Goal: Task Accomplishment & Management: Complete application form

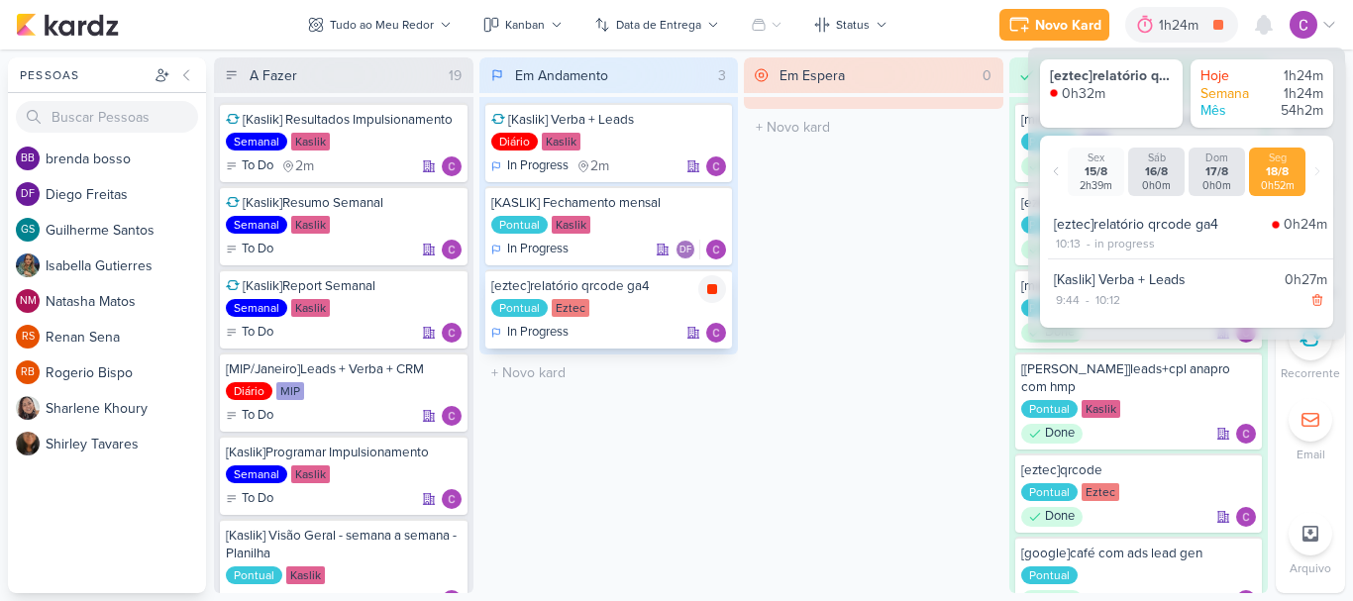
click at [710, 288] on icon at bounding box center [712, 289] width 10 height 10
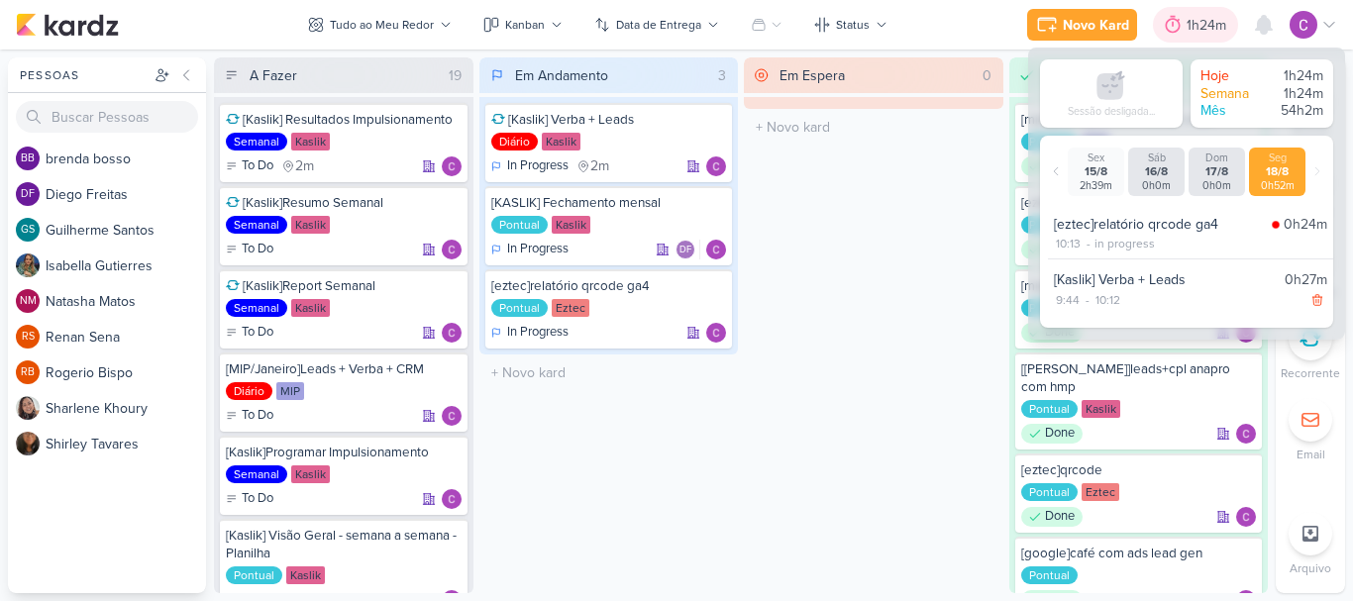
click at [1221, 27] on div "1h24m" at bounding box center [1210, 25] width 46 height 21
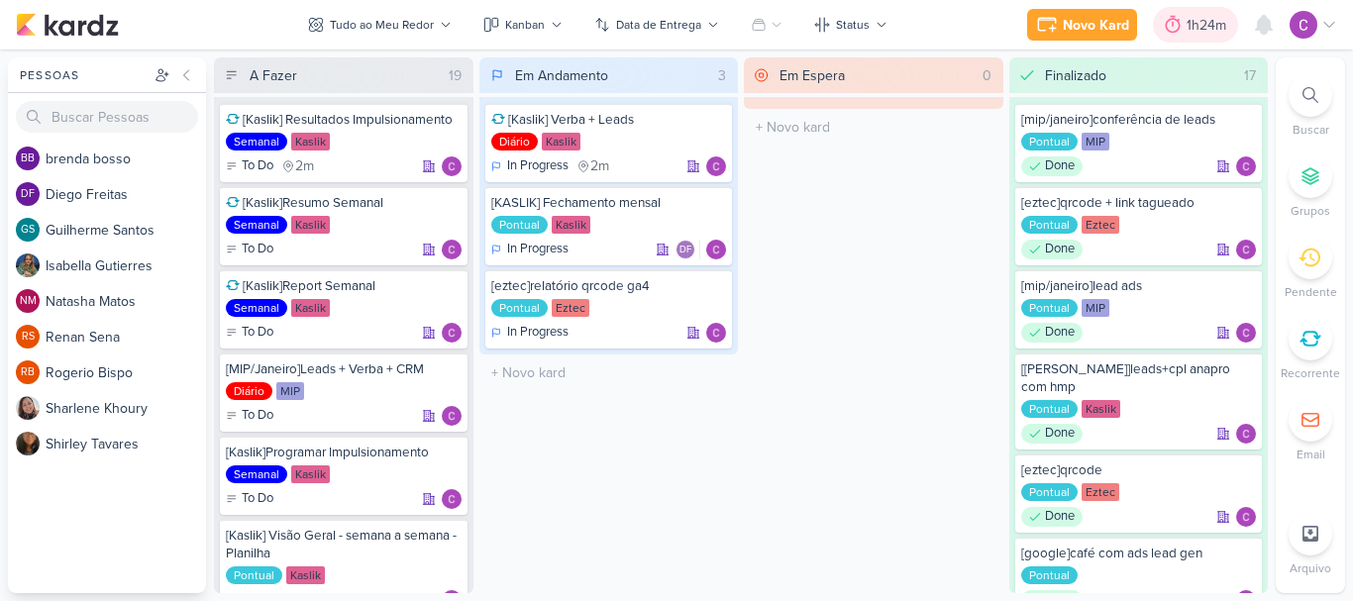
click at [1220, 27] on div "1h24m" at bounding box center [1210, 25] width 46 height 21
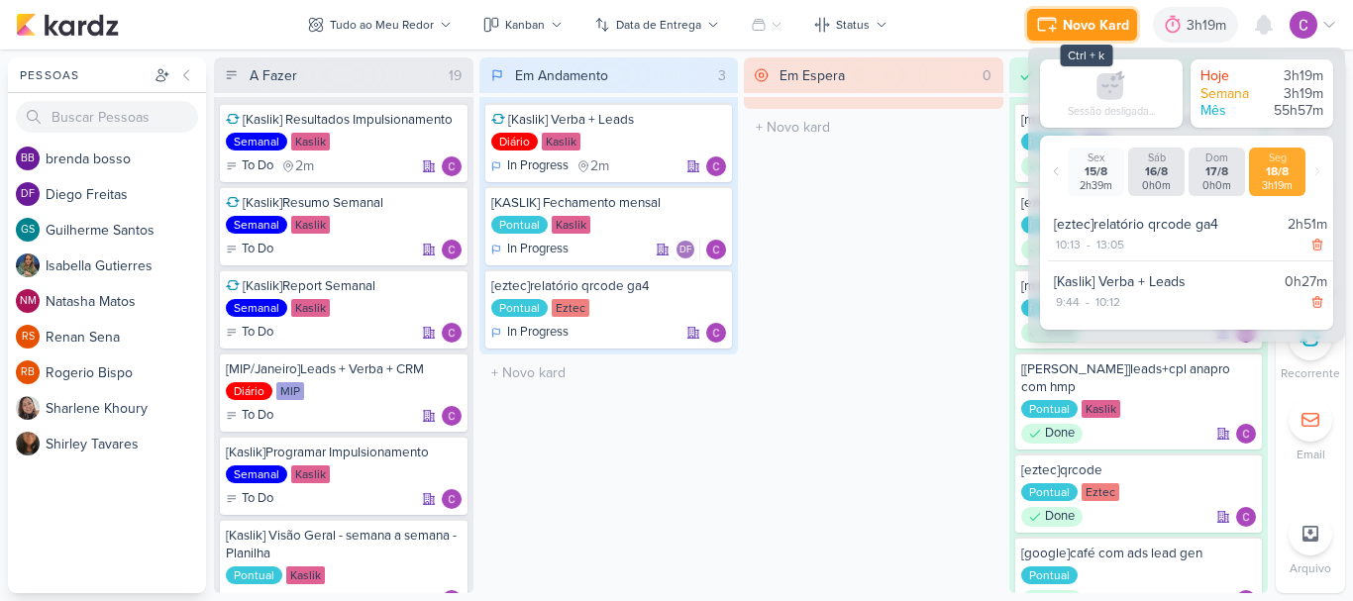
click at [1089, 22] on div "Novo Kard" at bounding box center [1096, 25] width 66 height 21
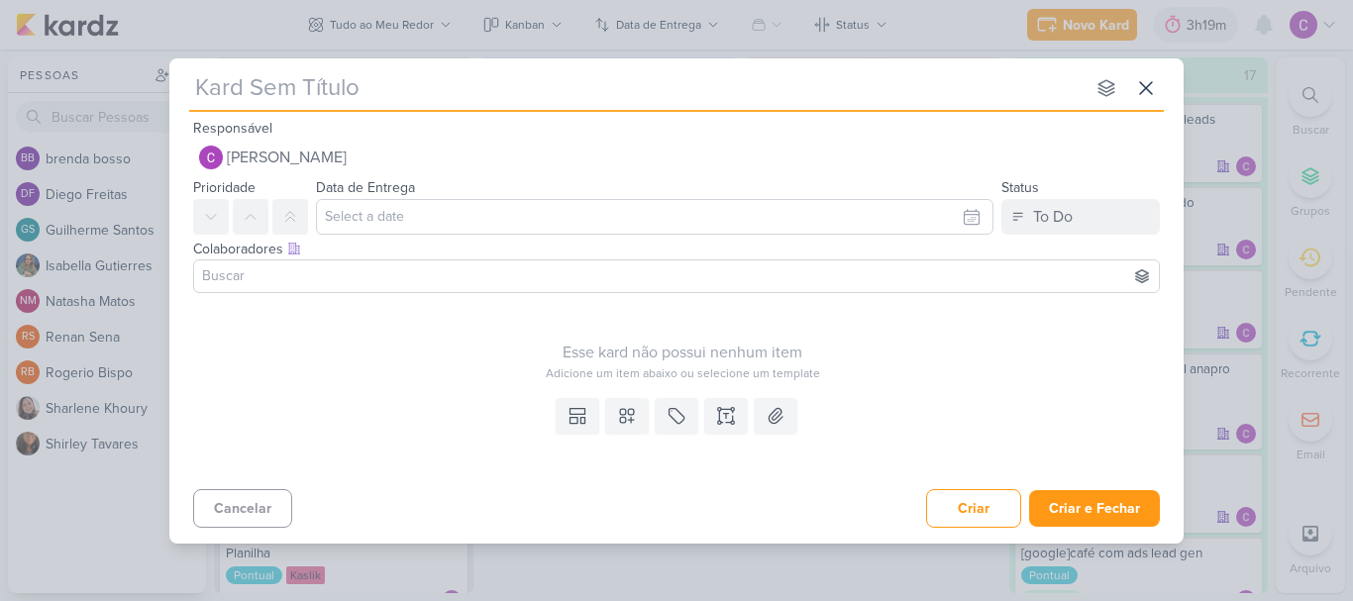
click at [1165, 93] on div "nenhum grupo disponível esc Responsável [PERSON_NAME] Nenhum contato encontrado…" at bounding box center [676, 294] width 1014 height 473
click at [1151, 88] on icon at bounding box center [1146, 88] width 24 height 24
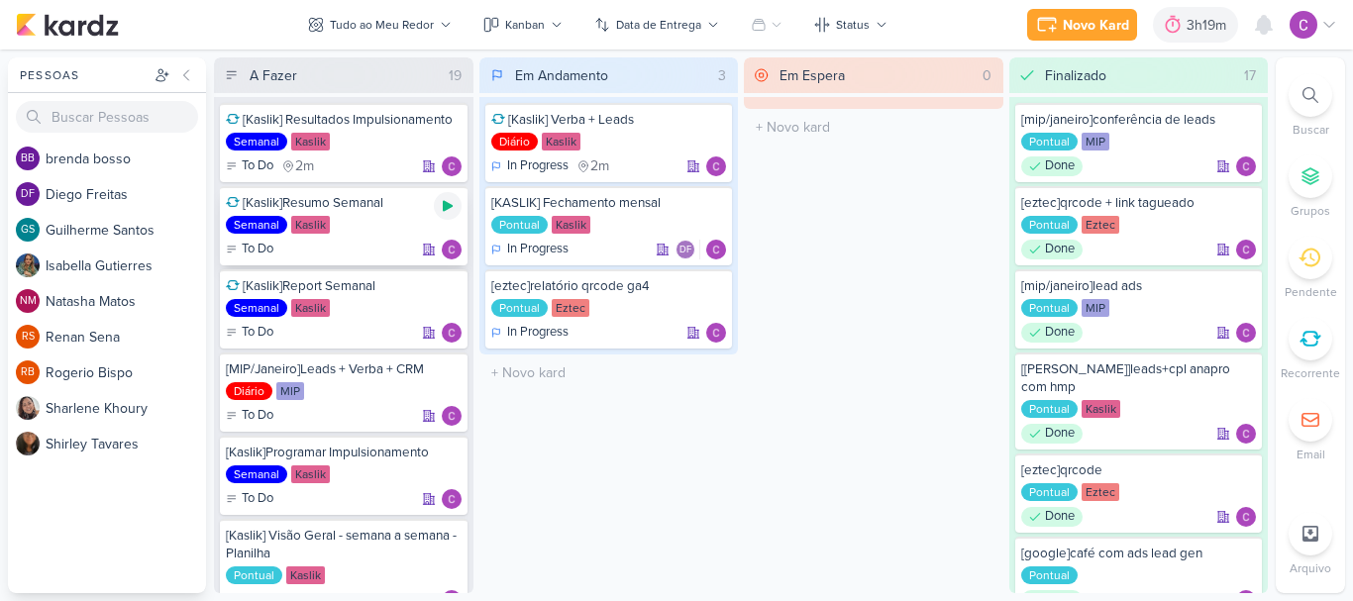
click at [449, 207] on icon at bounding box center [448, 206] width 10 height 11
click at [448, 205] on icon at bounding box center [448, 206] width 10 height 10
click at [1260, 18] on icon at bounding box center [1264, 25] width 24 height 24
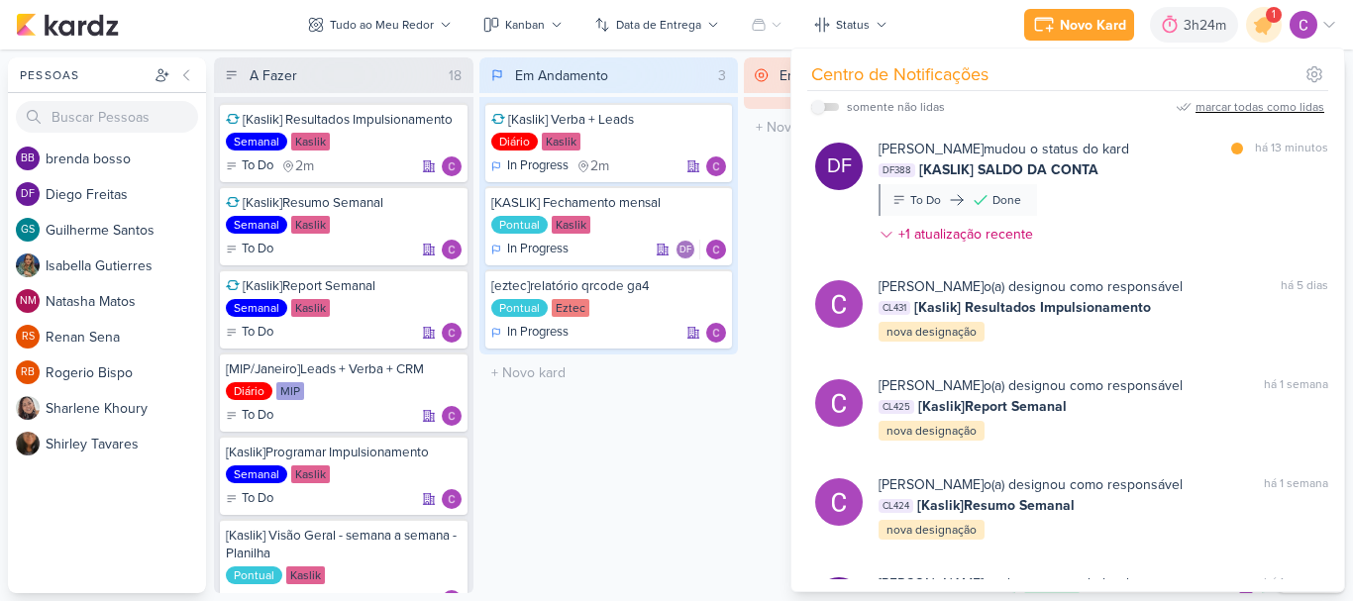
click at [1262, 104] on div "marcar todas como lidas" at bounding box center [1260, 107] width 129 height 18
click at [1261, 25] on icon at bounding box center [1264, 25] width 24 height 24
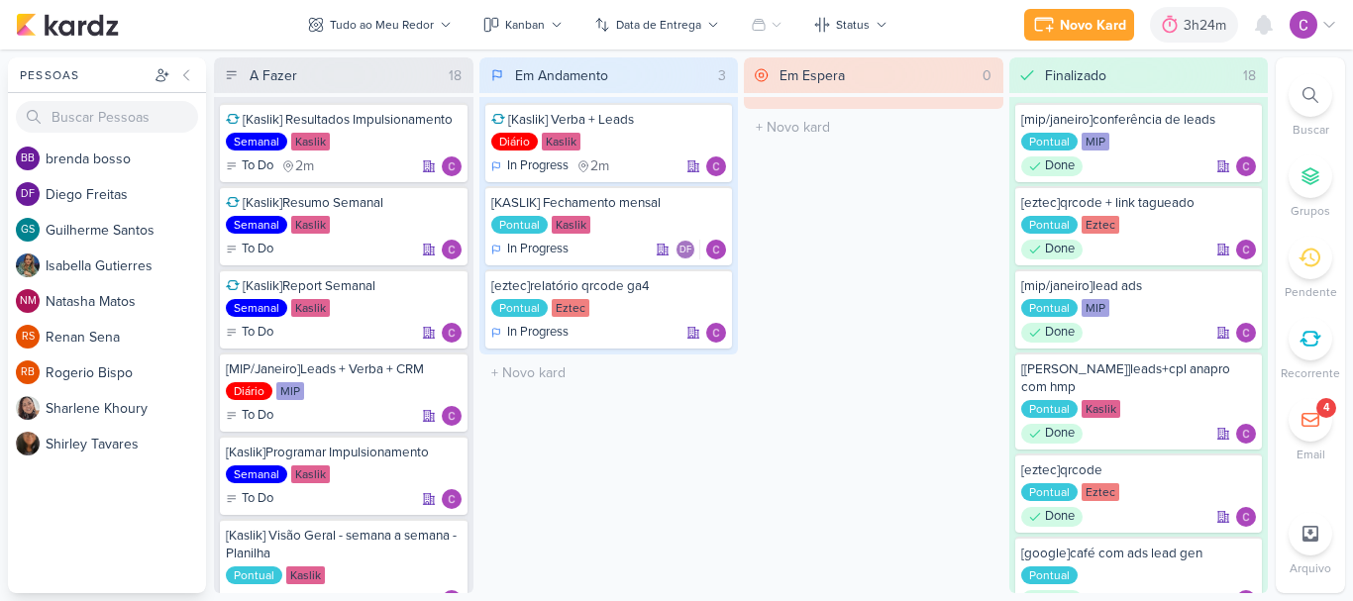
click at [935, 212] on div "Em Espera 0 O título do kard deve ter menos que 100 caracteres" at bounding box center [874, 325] width 260 height 536
click at [1068, 17] on div "Novo Kard" at bounding box center [1093, 25] width 66 height 21
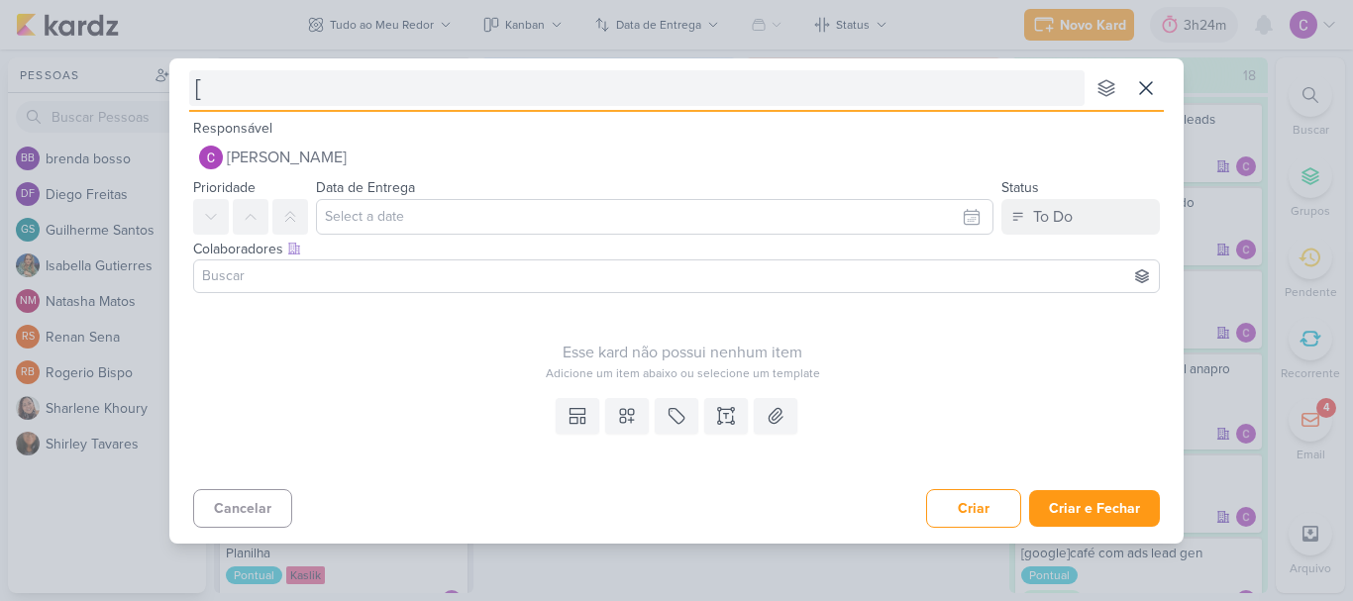
type input "[a"
type input "[ajustes"
type input "[aju"
type input "["
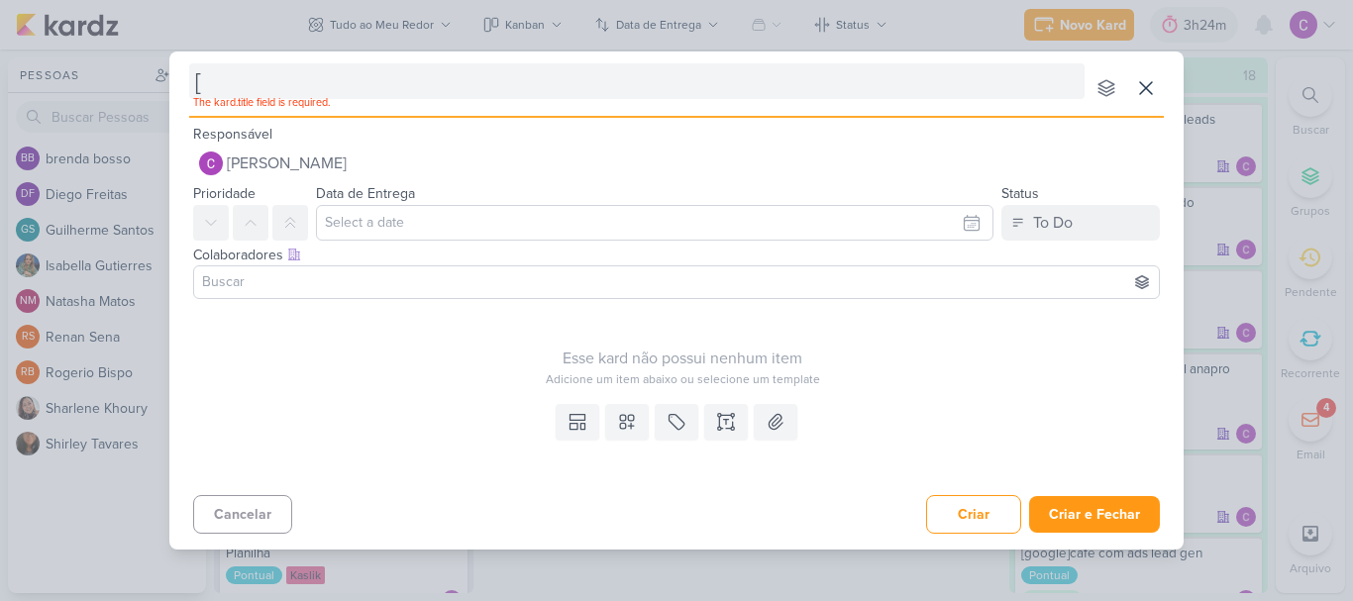
type input "[e"
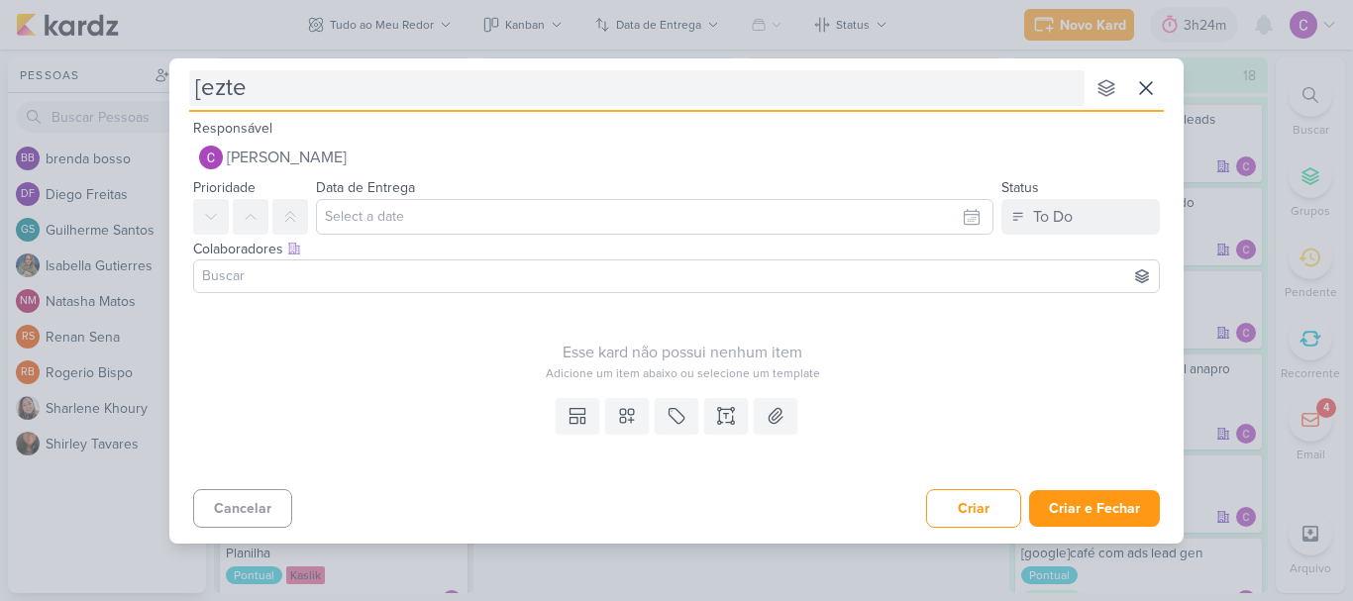
type input "[eztec"
type input "[eztec]aj"
type input "[eztec]ajustes"
type input "[eztec]"
type input "[eztec]alte"
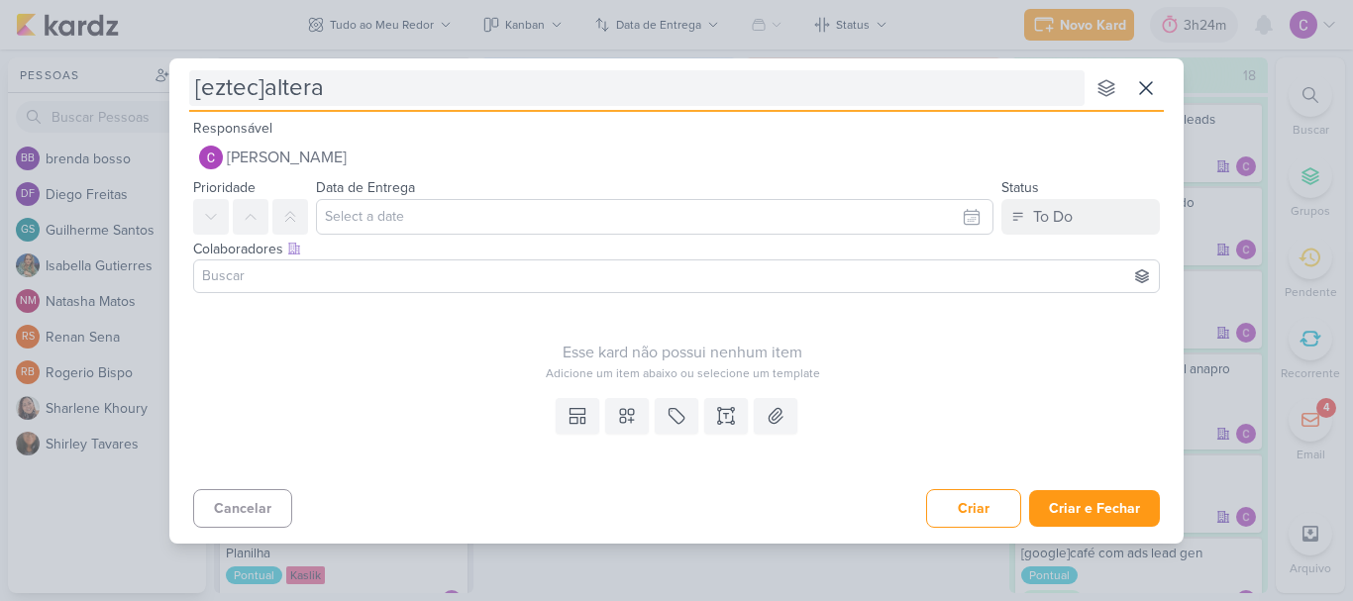
type input "[eztec]alteraç"
type input "[eztec]alteração"
type input "[eztec]alteração peças"
type input "[eztec]alteração peças SCS"
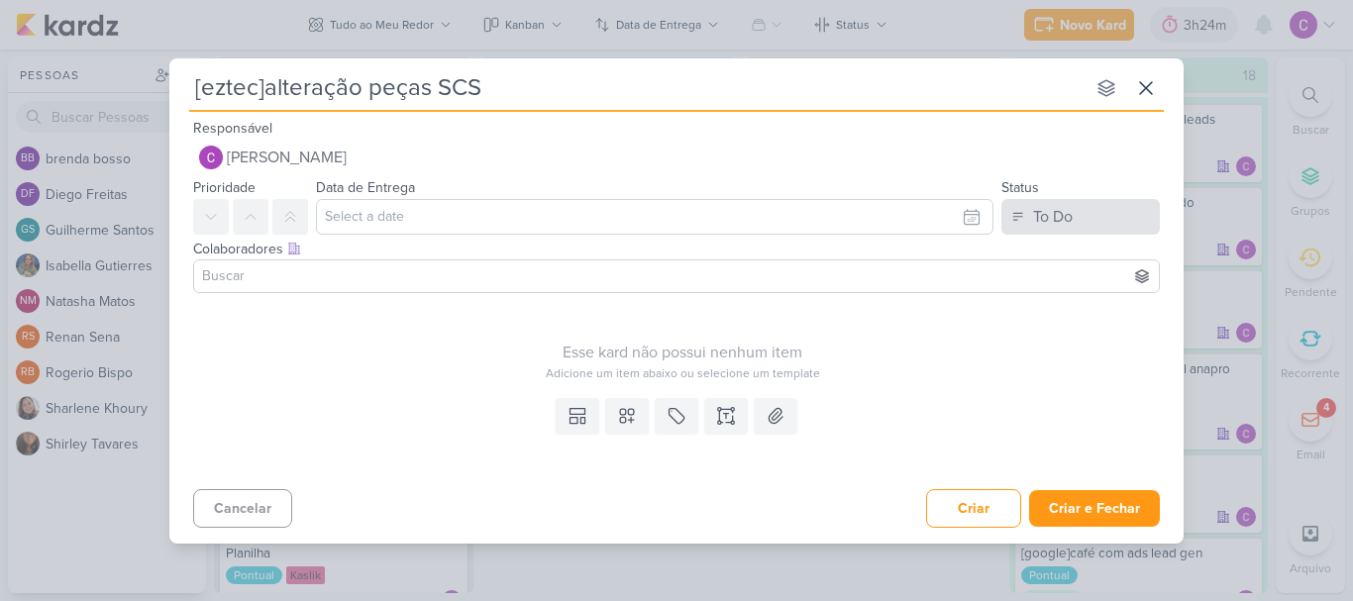
type input "[eztec]alteração peças SCS"
click at [1033, 216] on div "To Do" at bounding box center [1053, 217] width 40 height 24
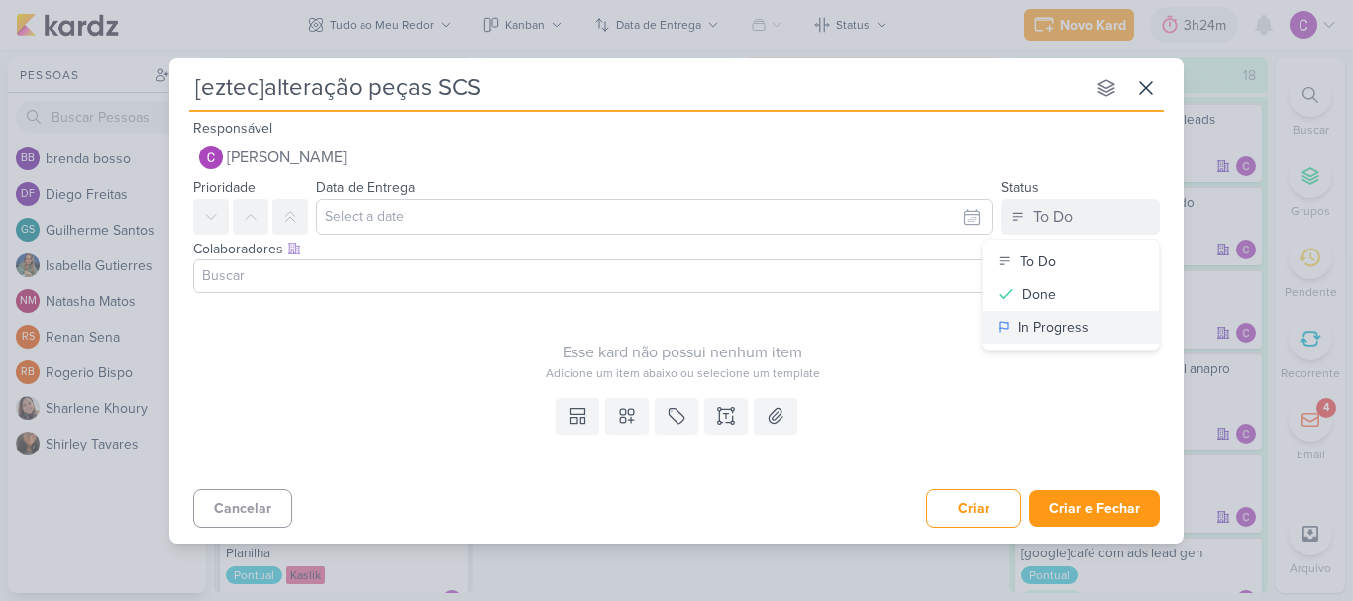
click at [1053, 320] on div "In Progress" at bounding box center [1053, 327] width 70 height 21
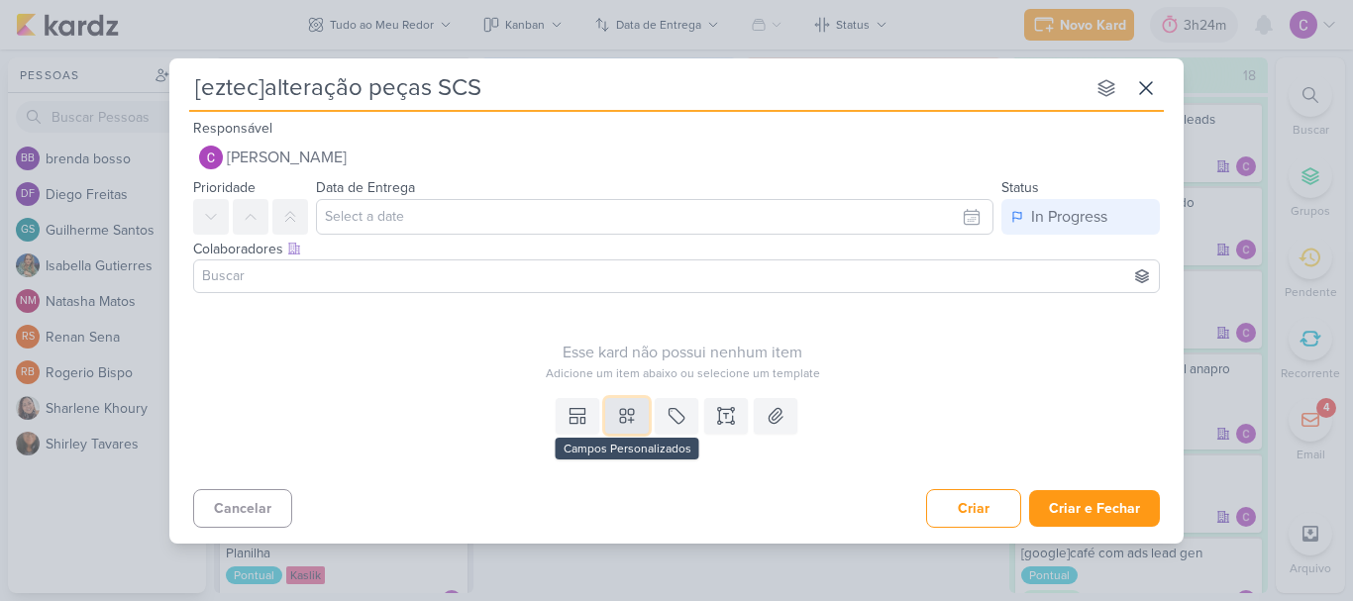
click at [630, 412] on icon at bounding box center [627, 416] width 20 height 20
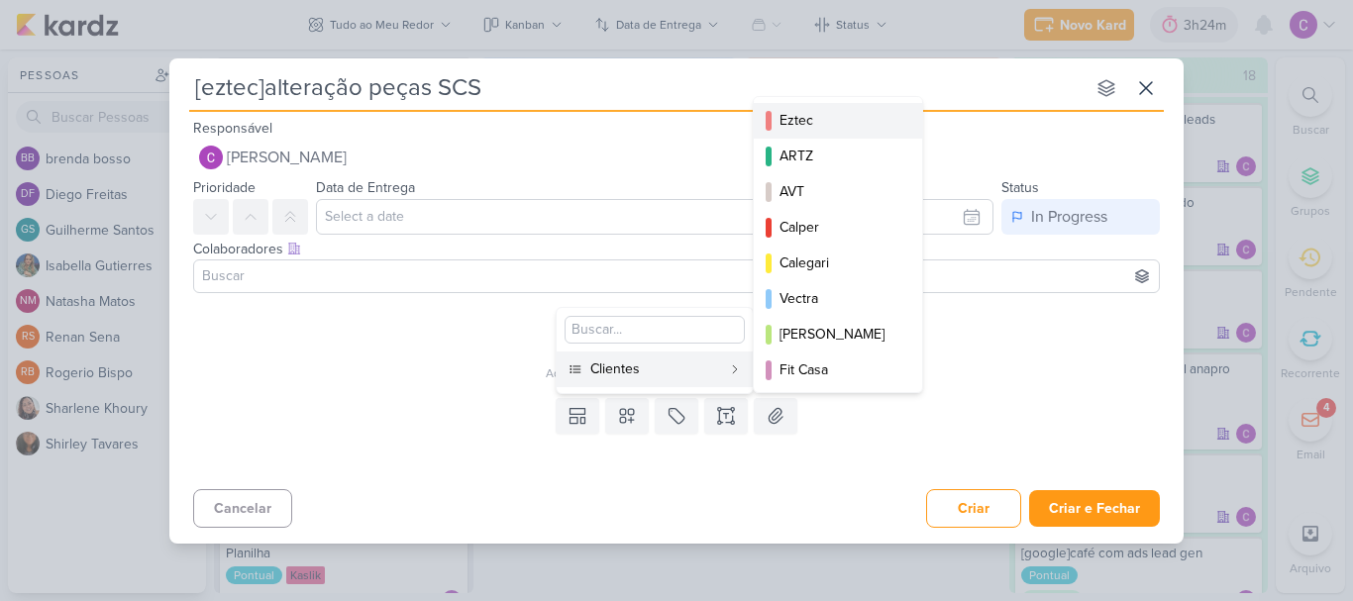
click at [863, 124] on div "Eztec" at bounding box center [839, 120] width 119 height 21
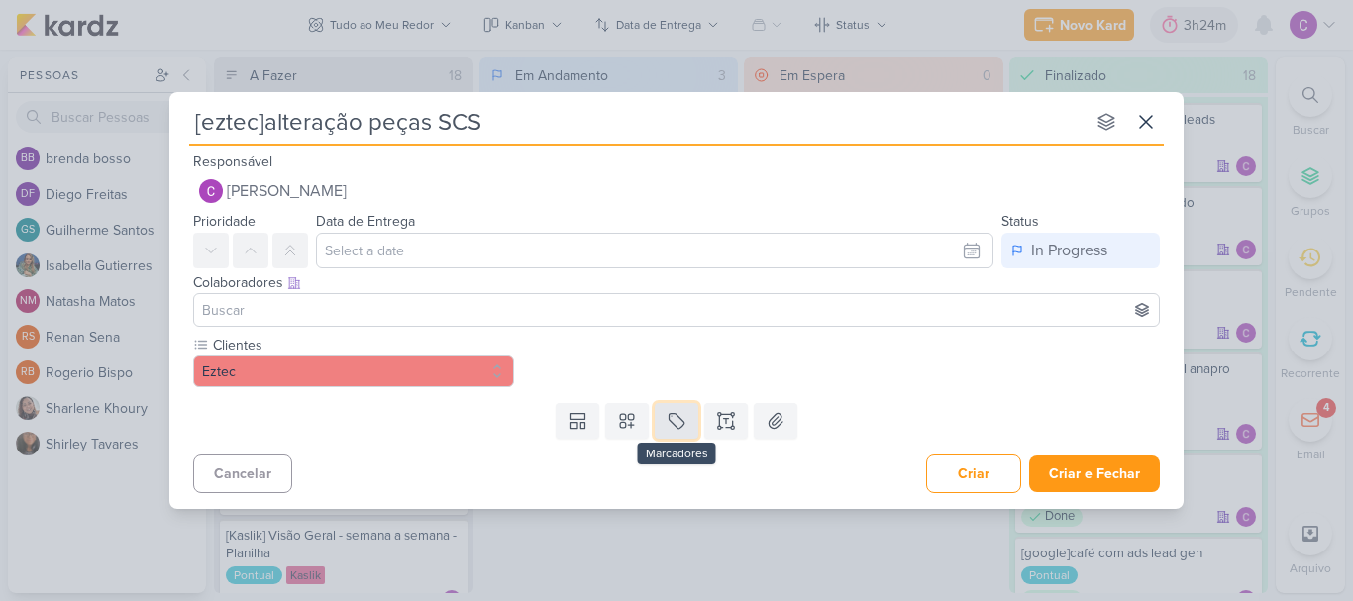
click at [682, 421] on icon at bounding box center [677, 421] width 15 height 15
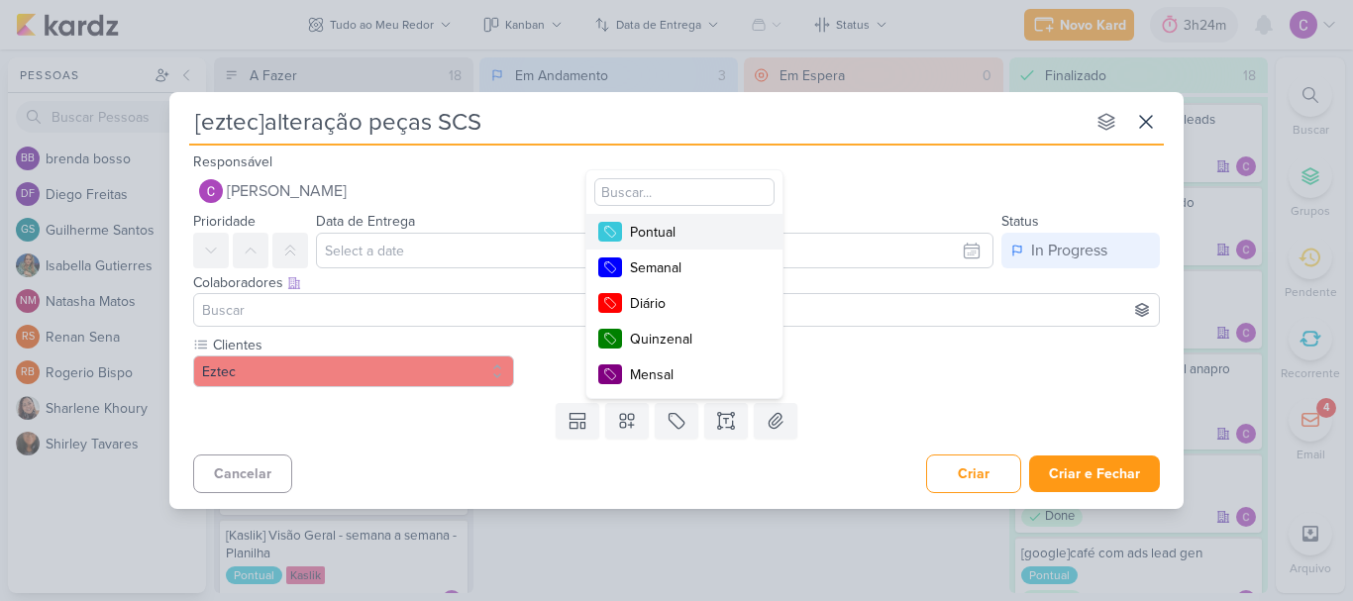
click at [685, 235] on div "Pontual" at bounding box center [694, 232] width 129 height 21
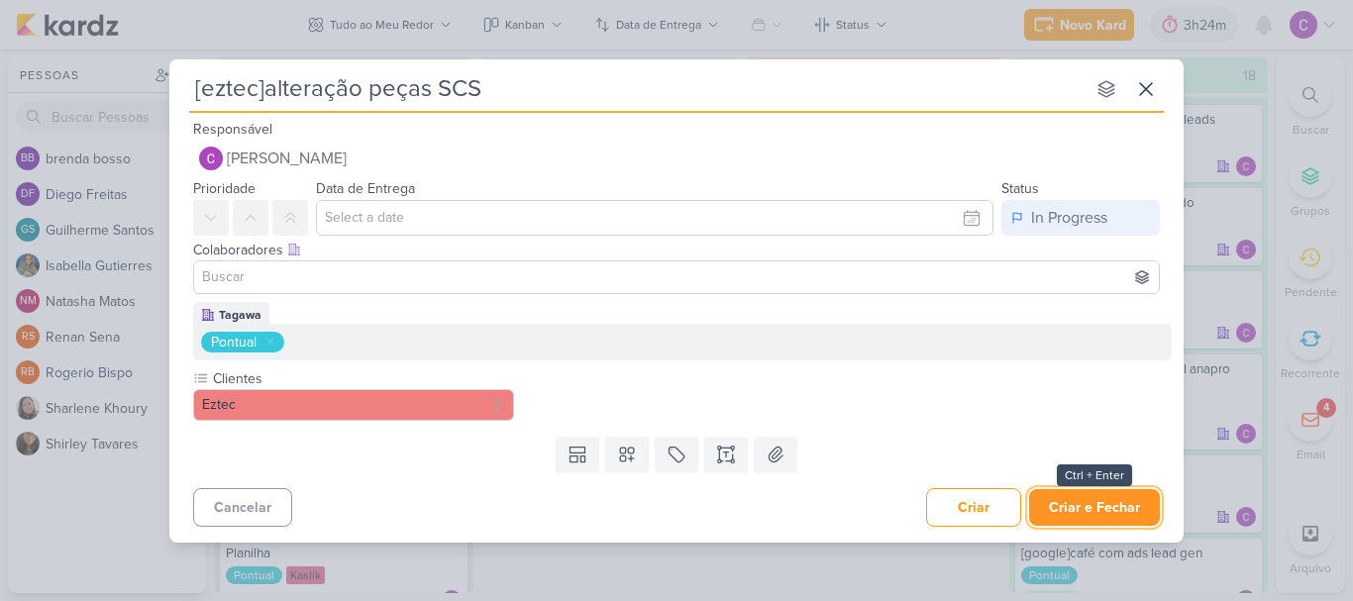
click at [1097, 507] on button "Criar e Fechar" at bounding box center [1094, 507] width 131 height 37
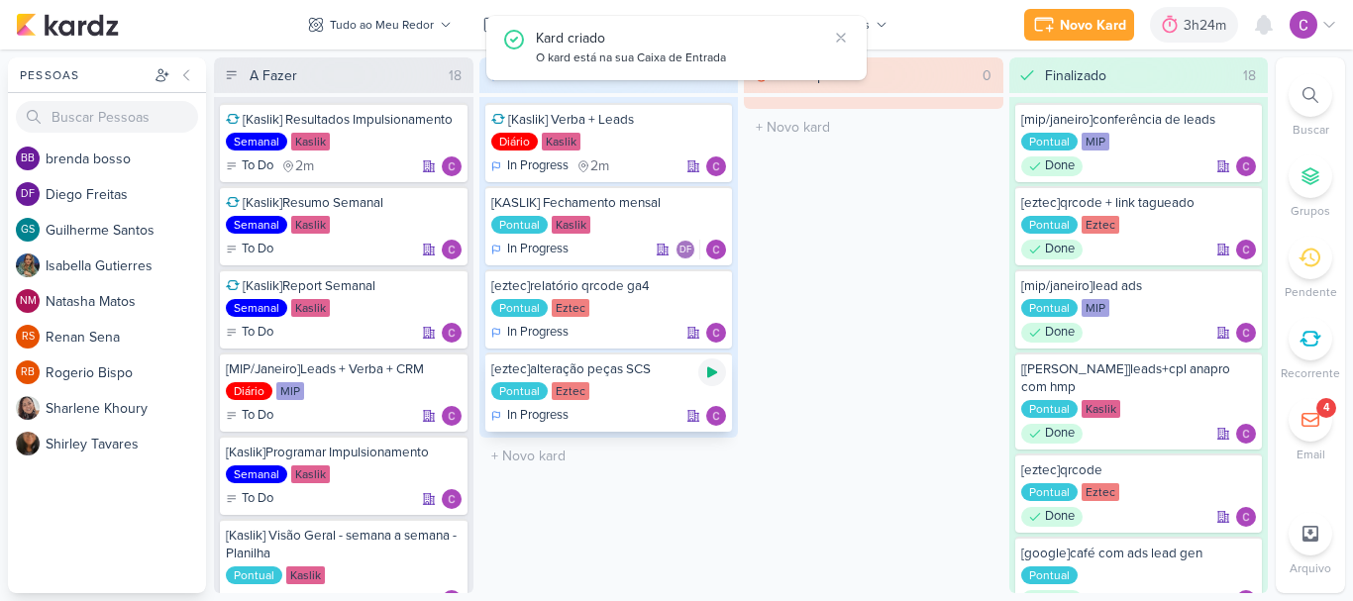
click at [710, 365] on icon at bounding box center [712, 372] width 16 height 16
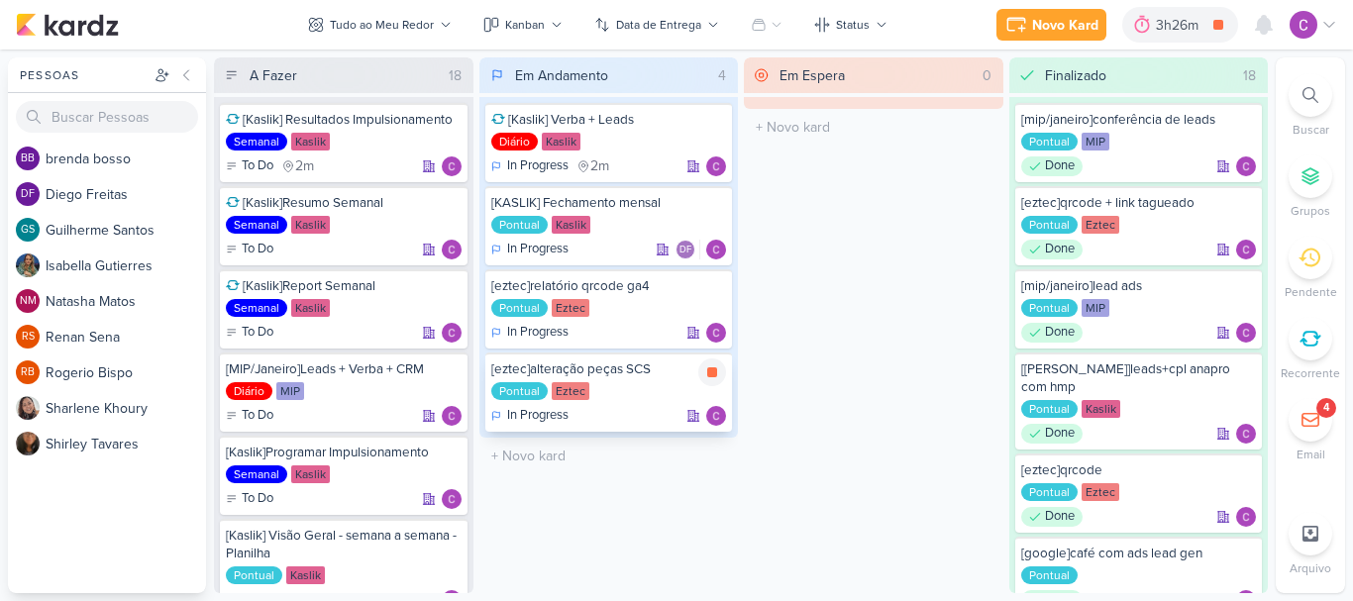
click at [633, 369] on div "[eztec]alteração peças SCS" at bounding box center [609, 370] width 236 height 18
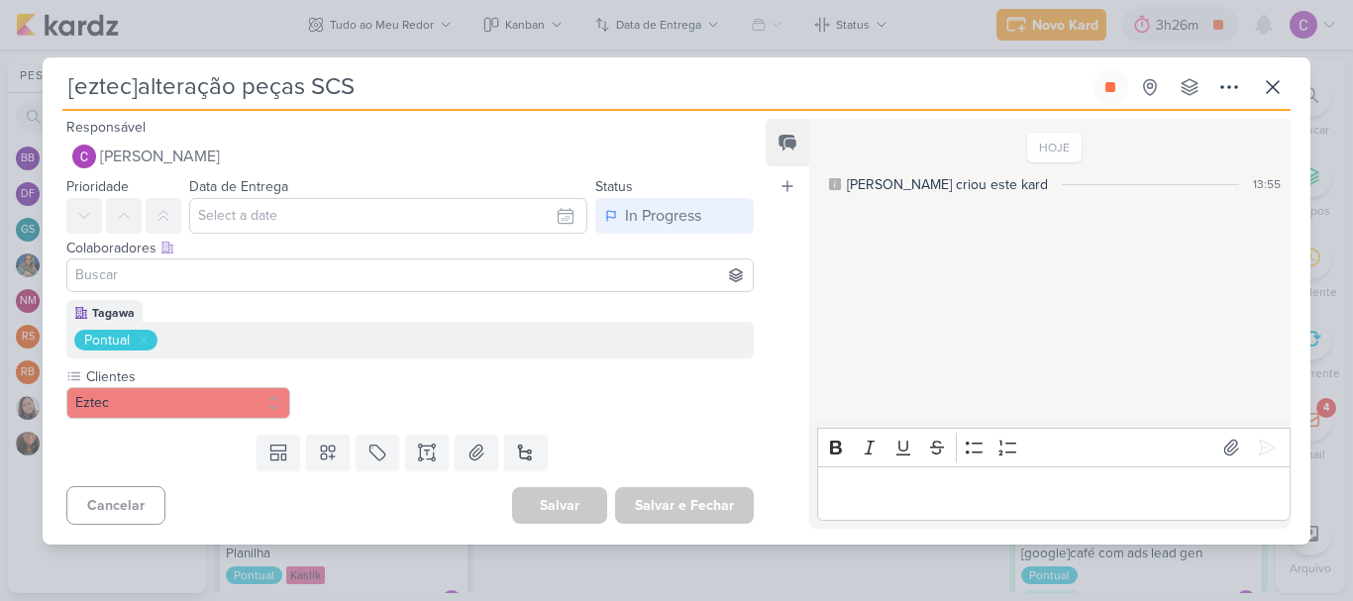
drag, startPoint x: 138, startPoint y: 85, endPoint x: 303, endPoint y: 90, distance: 165.5
click at [303, 90] on input "[eztec]alteração peças SCS" at bounding box center [575, 87] width 1026 height 36
type input "[eztec]ajustes SCS"
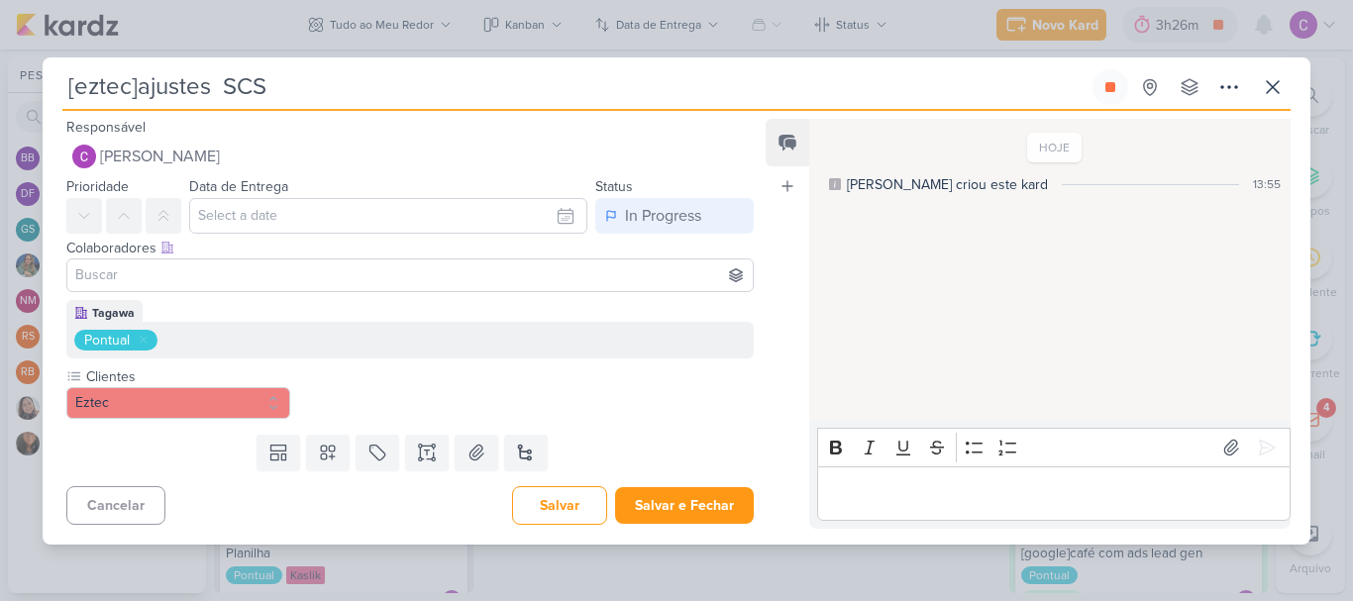
type input "[eztec]ajustes s SCS"
type input "[eztec]ajustes SCS"
type input "[eztec]ajustes localiza SCS"
type input "[eztec]ajustes localização SCS"
type input "[eztec]ajustes localização e SCS"
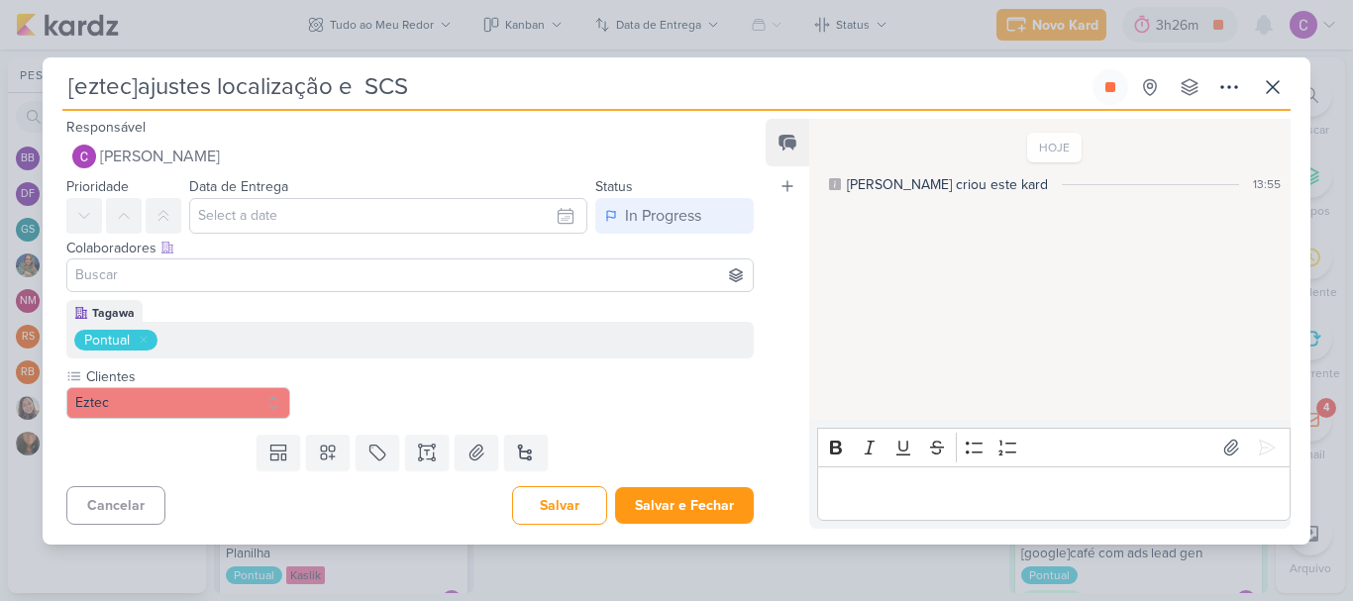
type input "[eztec]ajustes localização e o SCS"
type input "[eztec]ajustes localização e ox SCS"
type input "[eztec]ajustes localização e SCS"
type input "[eztec]ajustes localização e b SCS"
type input "[eztec]ajustes localização e box SCS"
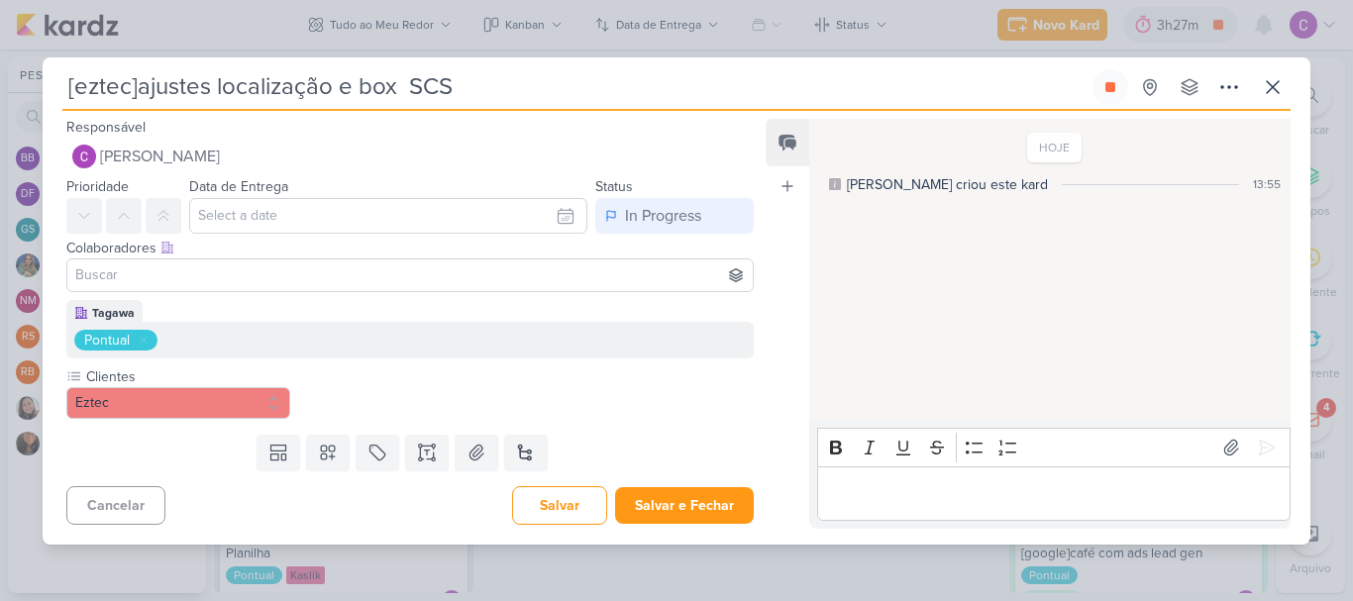
type input "[eztec]ajustes localização e box SCS"
click at [681, 505] on button "Salvar e Fechar" at bounding box center [684, 505] width 139 height 37
